Goal: Task Accomplishment & Management: Manage account settings

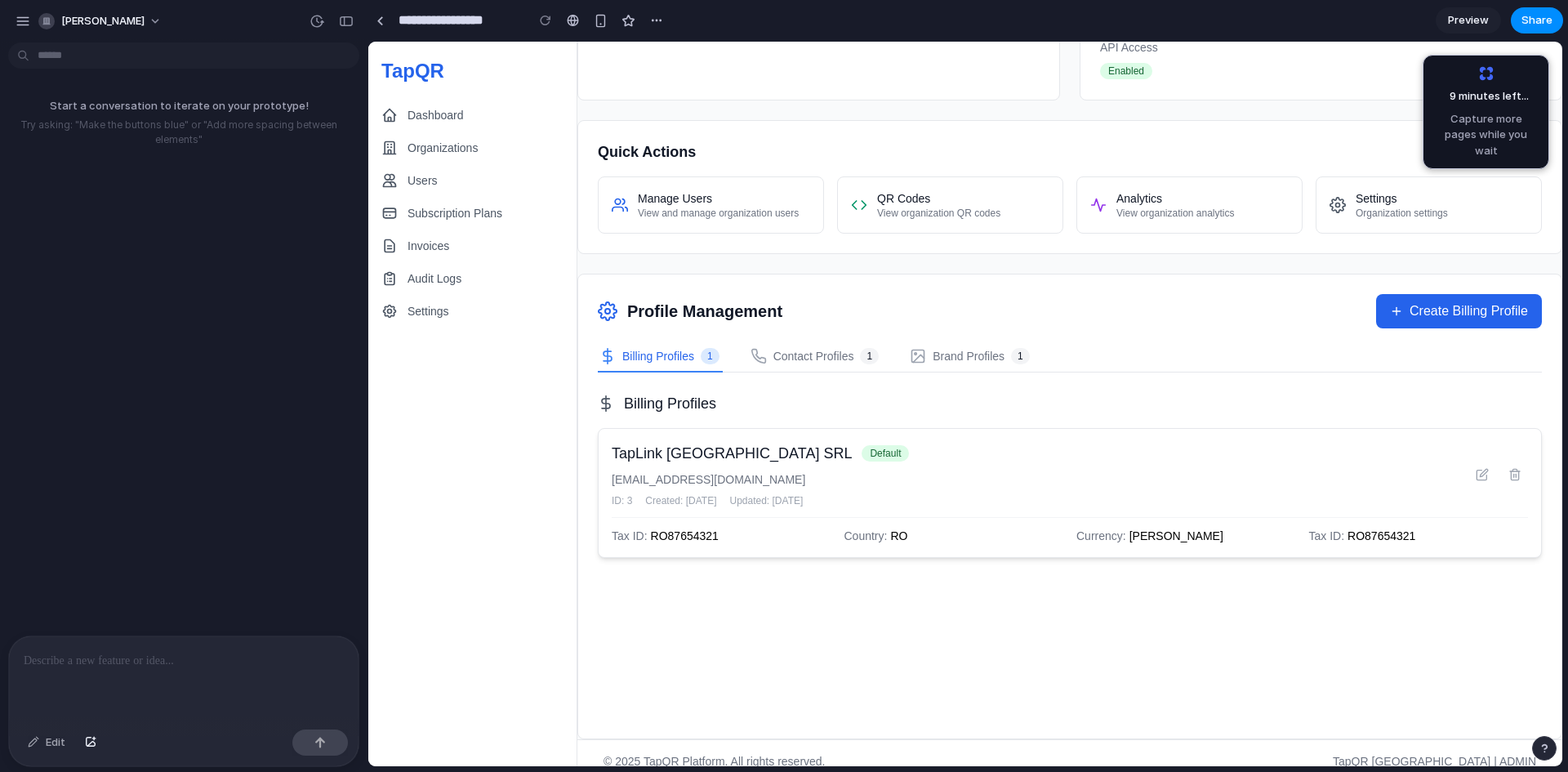
scroll to position [603, 0]
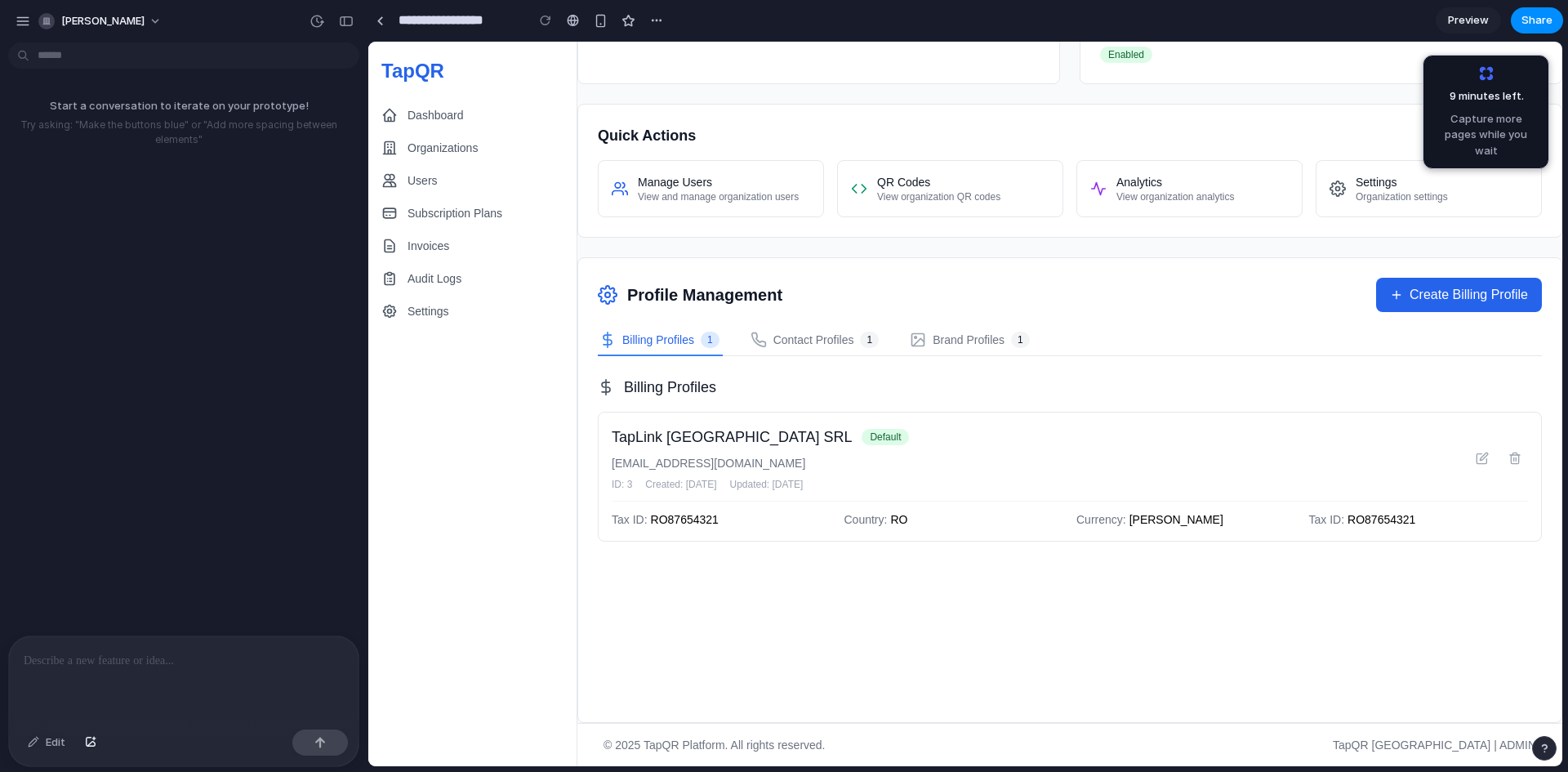
click at [147, 677] on div at bounding box center [183, 679] width 350 height 87
drag, startPoint x: 615, startPoint y: 284, endPoint x: 832, endPoint y: 299, distance: 217.5
click at [832, 299] on div "Profile Management Create Billing Profile" at bounding box center [1070, 295] width 944 height 34
copy h2 "Profile Management"
click at [150, 683] on div at bounding box center [183, 679] width 350 height 87
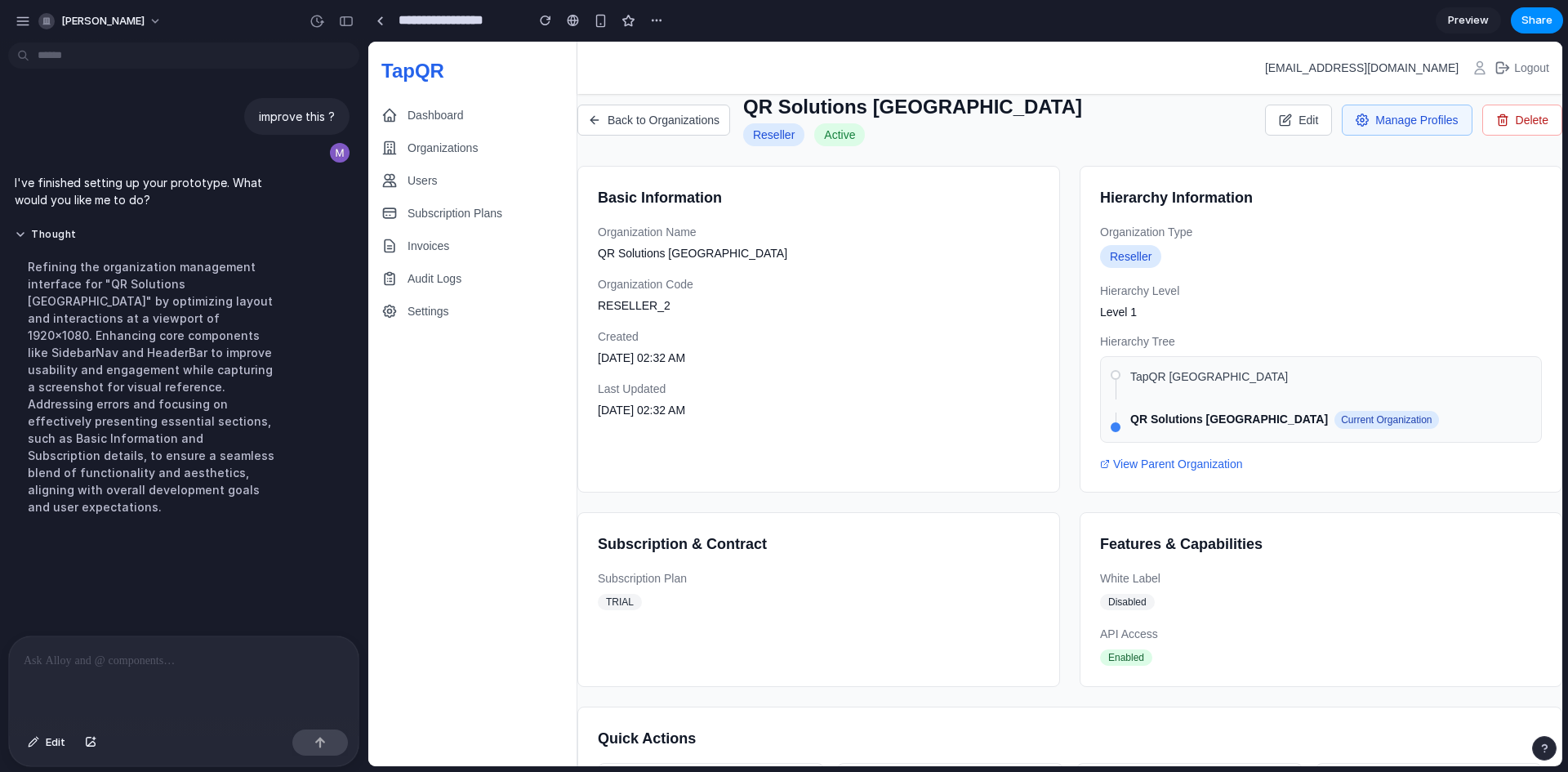
scroll to position [0, 0]
